Goal: Task Accomplishment & Management: Use online tool/utility

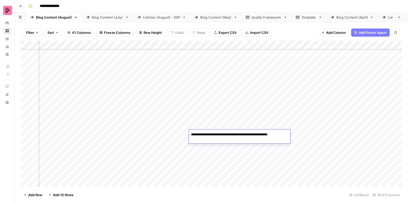
click at [175, 119] on div "Add Column" at bounding box center [211, 115] width 381 height 148
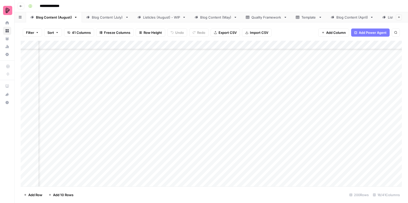
click at [206, 121] on div "Add Column" at bounding box center [211, 115] width 381 height 148
click at [293, 121] on div "Add Column" at bounding box center [211, 115] width 381 height 148
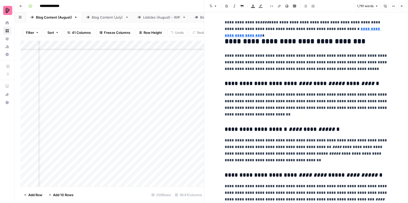
scroll to position [209, 0]
click at [402, 7] on icon "button" at bounding box center [401, 6] width 3 height 3
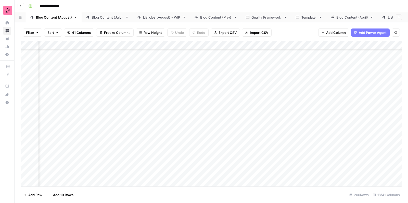
scroll to position [1455, 214]
click at [170, 70] on div "Add Column" at bounding box center [211, 115] width 381 height 148
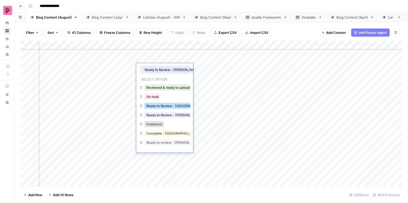
click at [167, 108] on button "Ready to Review - [GEOGRAPHIC_DATA]" at bounding box center [177, 106] width 67 height 6
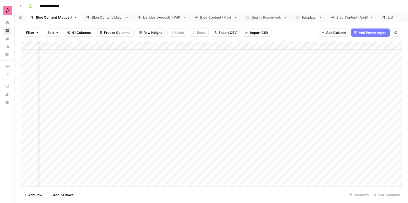
click at [173, 81] on div "Add Column" at bounding box center [211, 115] width 381 height 148
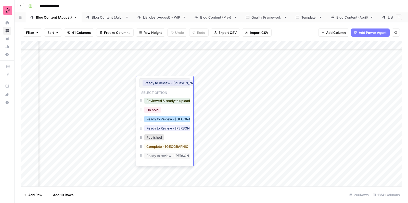
click at [174, 120] on button "Ready to Review - [GEOGRAPHIC_DATA]" at bounding box center [177, 119] width 67 height 6
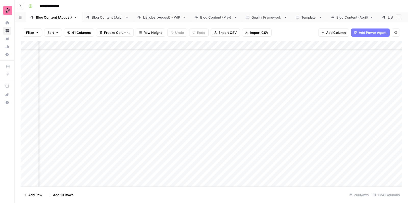
click at [176, 93] on div "Add Column" at bounding box center [211, 115] width 381 height 148
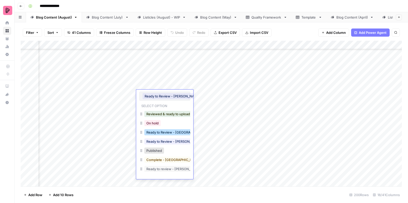
click at [175, 132] on button "Ready to Review - [GEOGRAPHIC_DATA]" at bounding box center [177, 133] width 67 height 6
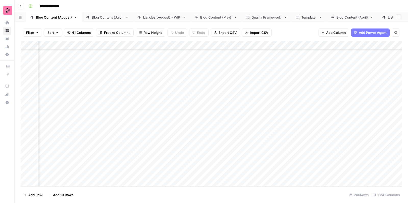
scroll to position [1200, 214]
